Goal: Information Seeking & Learning: Check status

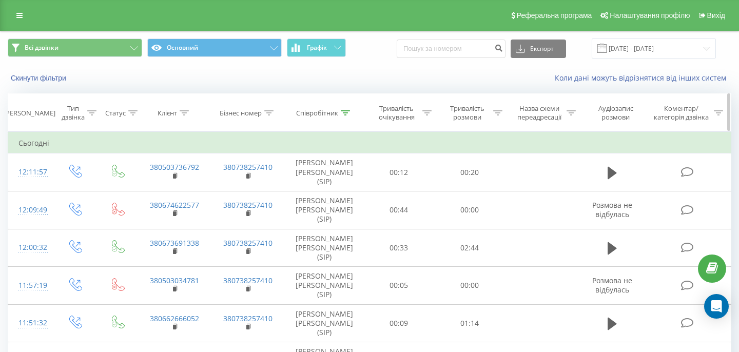
click at [350, 114] on icon at bounding box center [345, 112] width 9 height 5
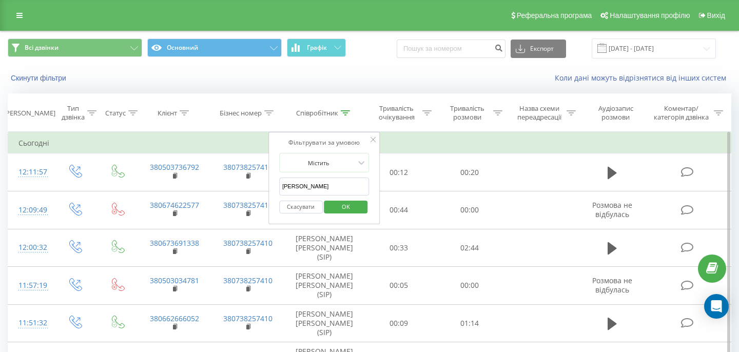
click at [335, 188] on input "[PERSON_NAME]" at bounding box center [324, 187] width 90 height 18
click at [335, 188] on input "text" at bounding box center [324, 187] width 90 height 18
type input "дмитрук"
click at [335, 212] on span "OK" at bounding box center [346, 207] width 29 height 16
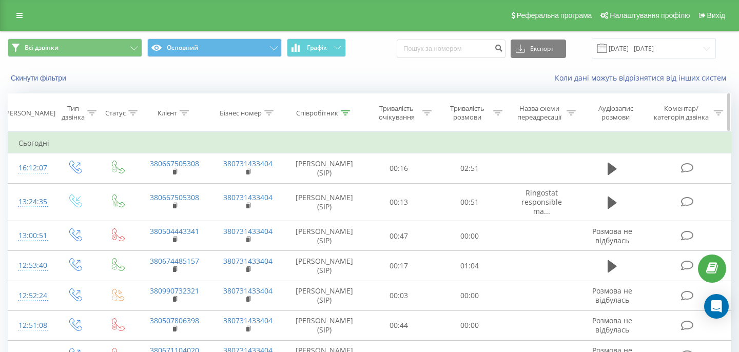
click at [344, 110] on div at bounding box center [345, 113] width 9 height 9
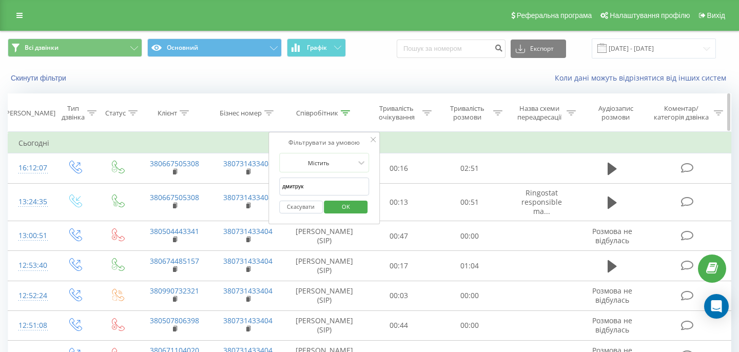
click at [344, 110] on div at bounding box center [345, 113] width 9 height 9
